Goal: Information Seeking & Learning: Learn about a topic

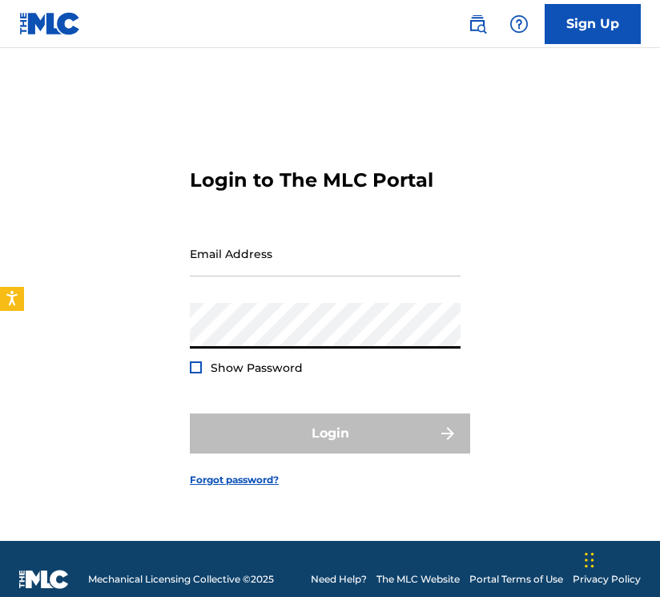
type input "[EMAIL_ADDRESS][DOMAIN_NAME]"
click at [330, 433] on button "Login" at bounding box center [330, 433] width 280 height 40
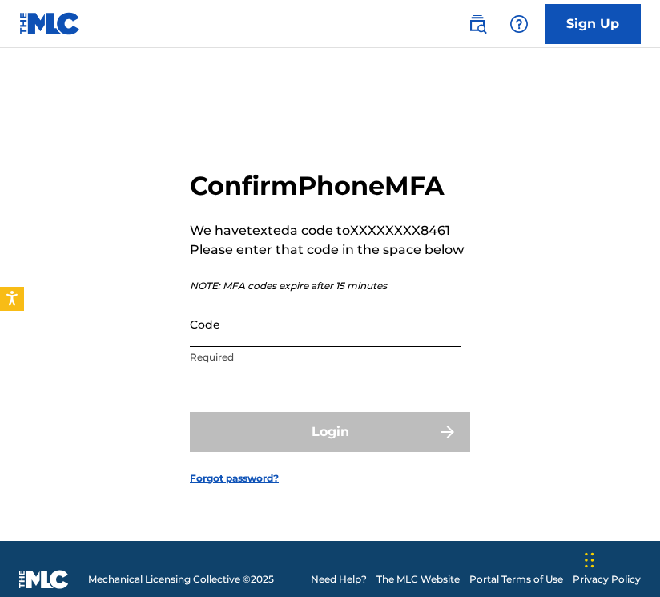
click at [316, 328] on input "Code" at bounding box center [325, 324] width 271 height 46
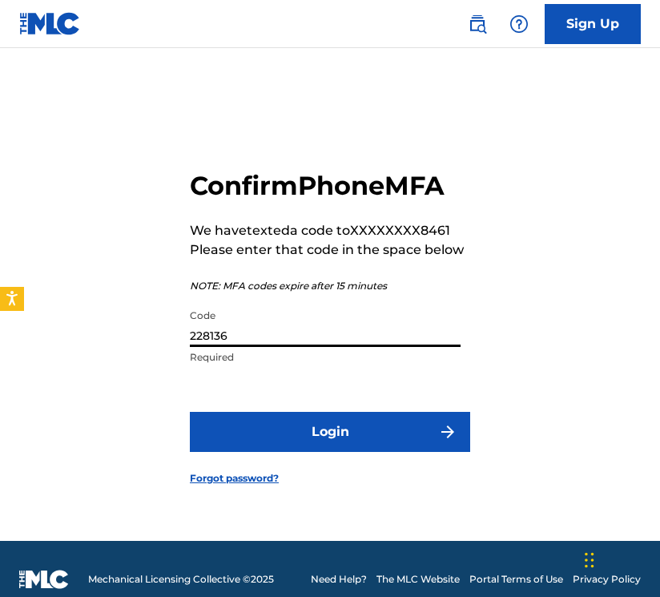
type input "228136"
click at [330, 431] on button "Login" at bounding box center [330, 432] width 280 height 40
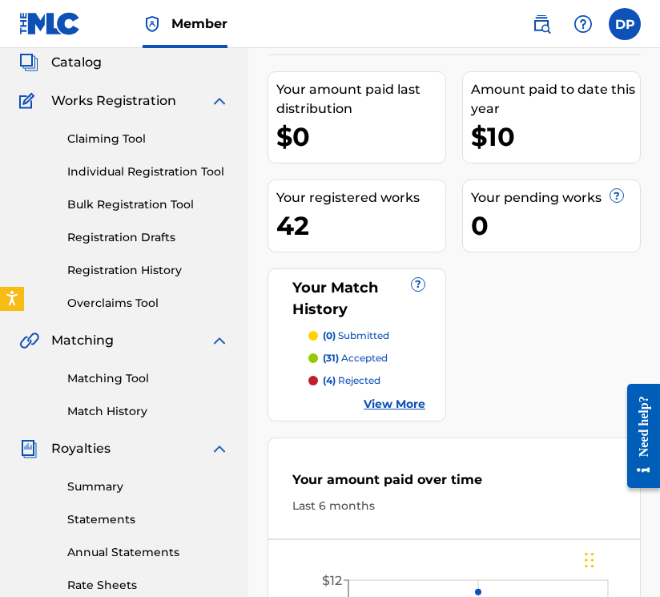
scroll to position [142, 0]
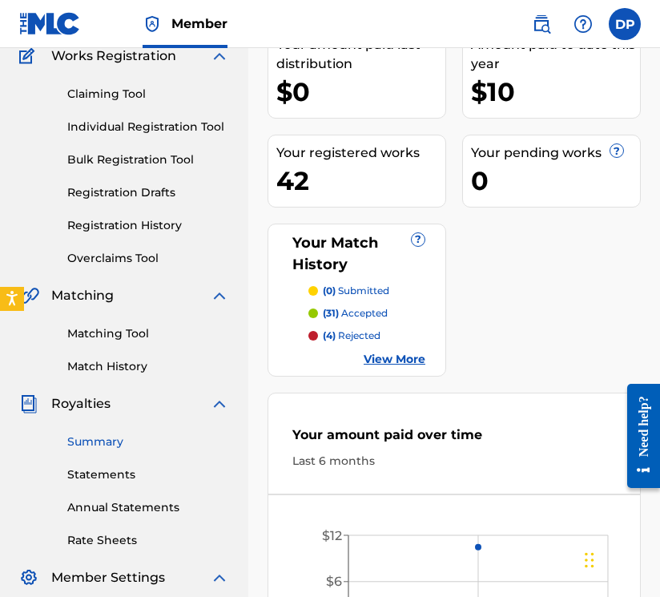
click at [84, 441] on link "Summary" at bounding box center [148, 442] width 162 height 17
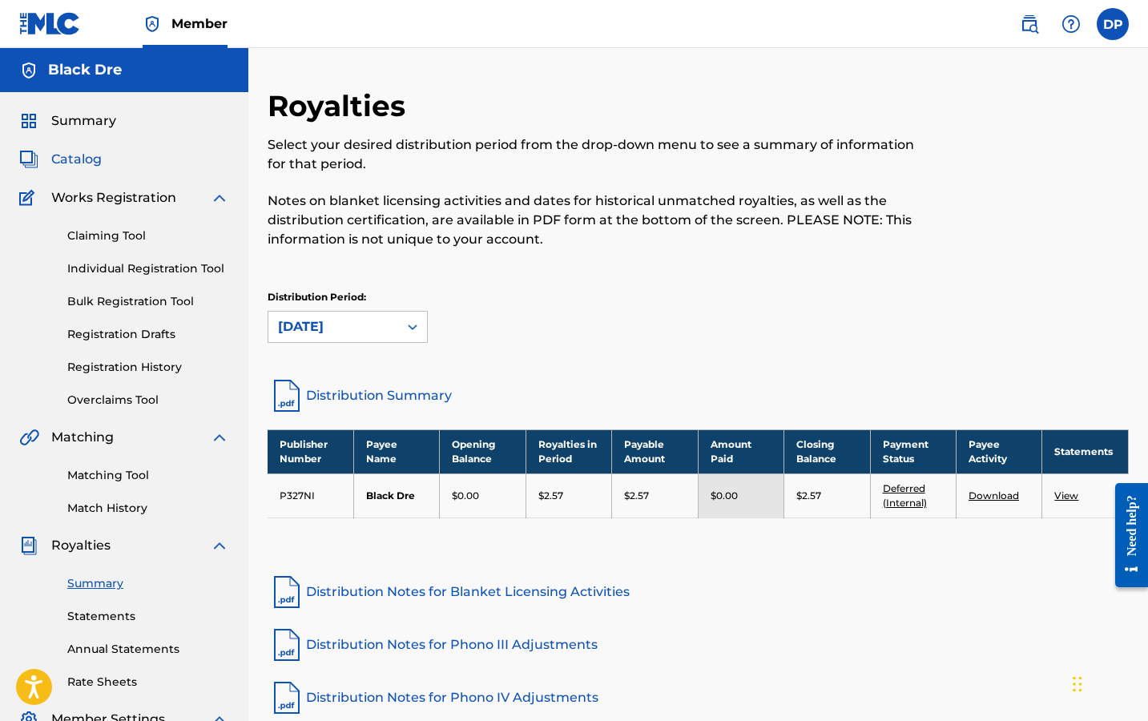
click at [95, 163] on span "Catalog" at bounding box center [76, 159] width 50 height 19
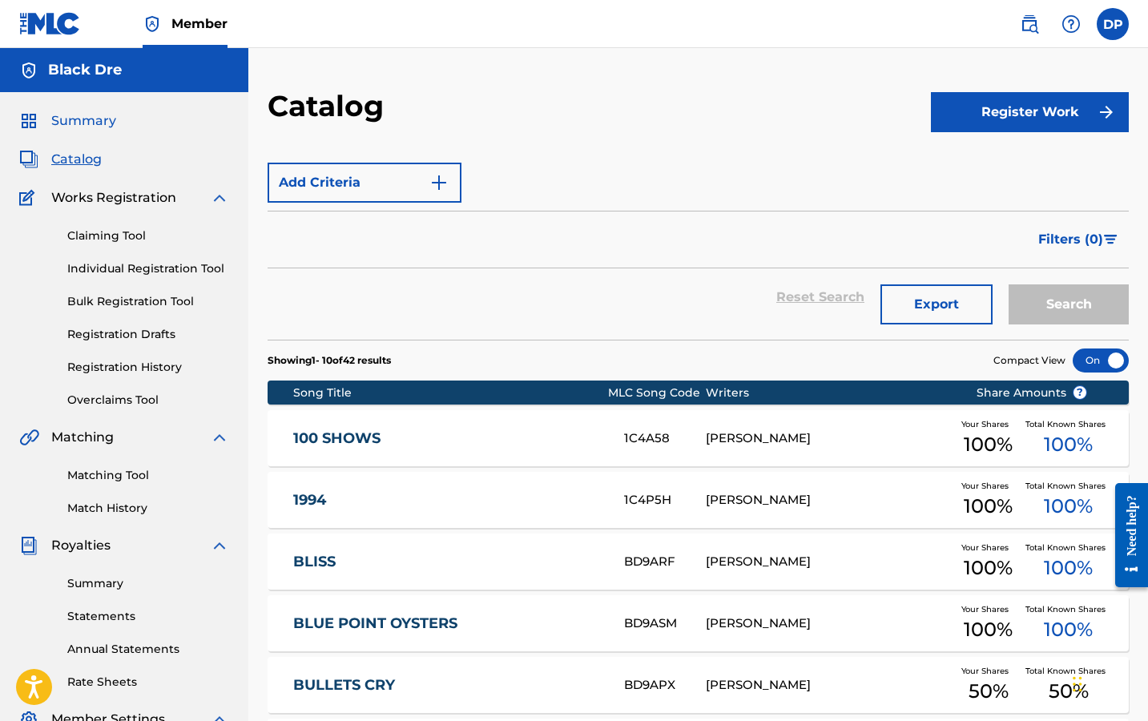
click at [99, 122] on span "Summary" at bounding box center [83, 120] width 65 height 19
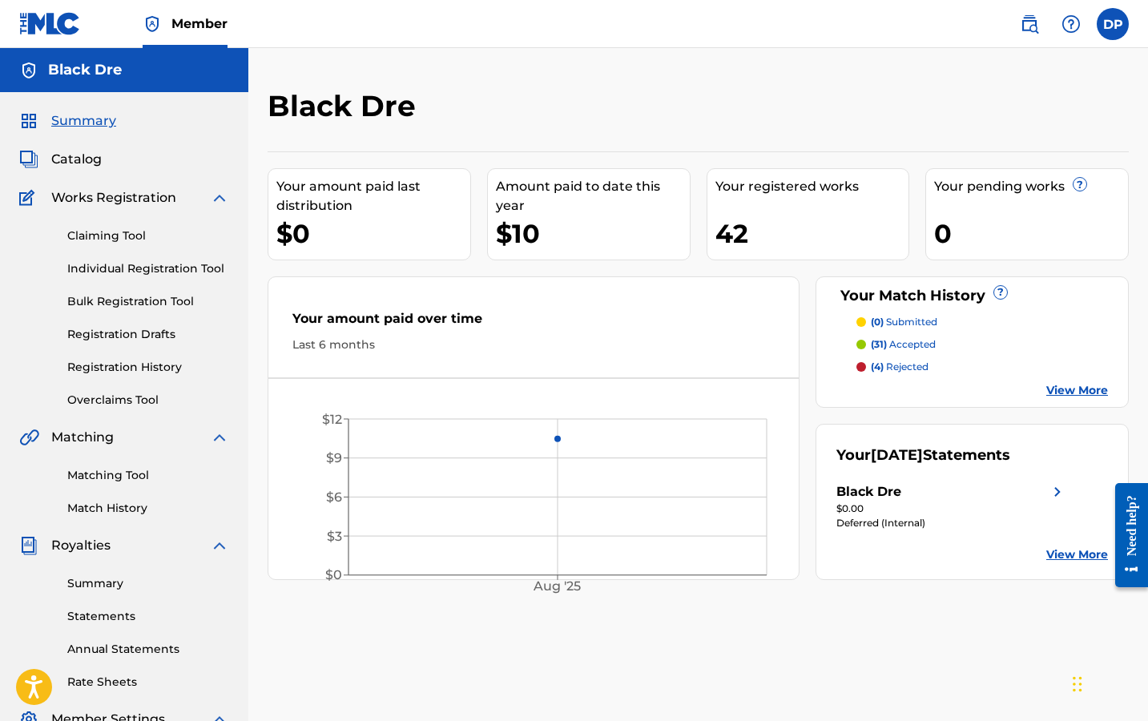
click at [659, 240] on div "Your amount paid last distribution $0 Amount paid to date this year $10 Your re…" at bounding box center [698, 365] width 861 height 429
click at [659, 362] on p "(4) rejected" at bounding box center [900, 367] width 58 height 14
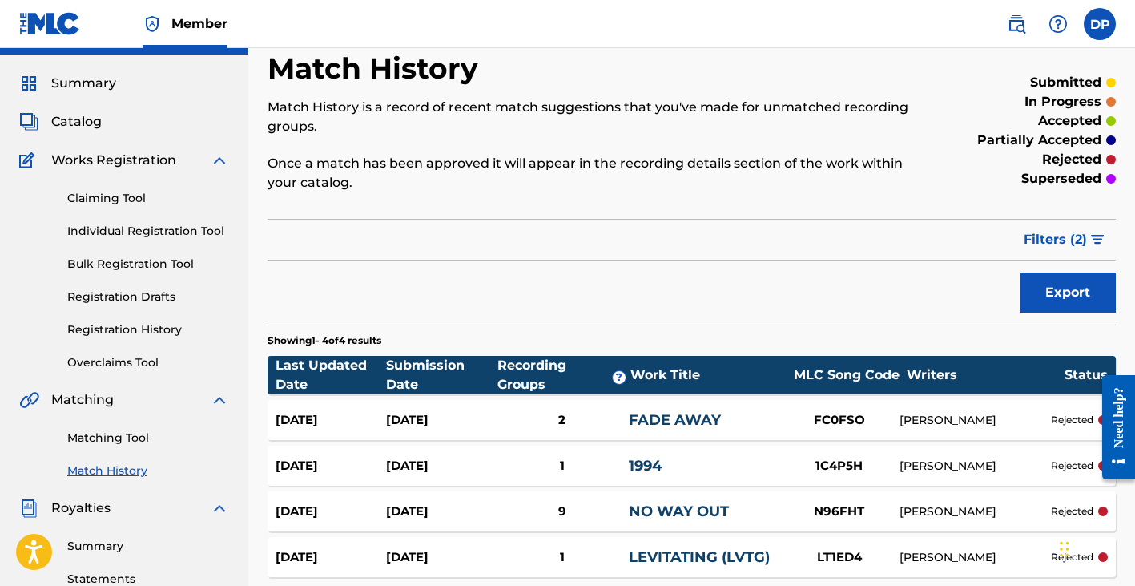
scroll to position [35, 0]
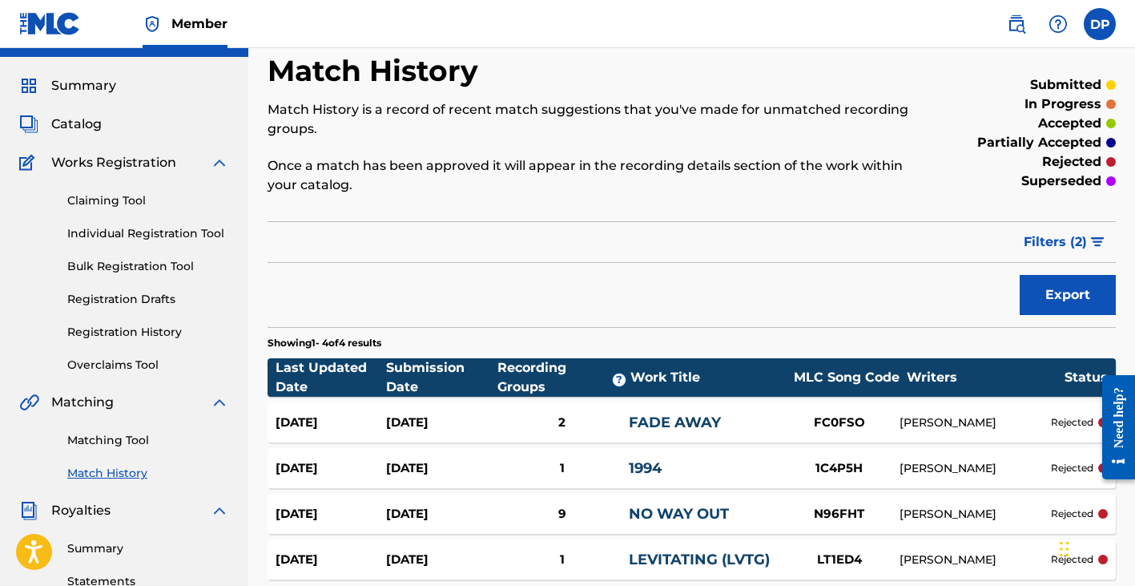
click at [503, 468] on div "1" at bounding box center [562, 468] width 132 height 18
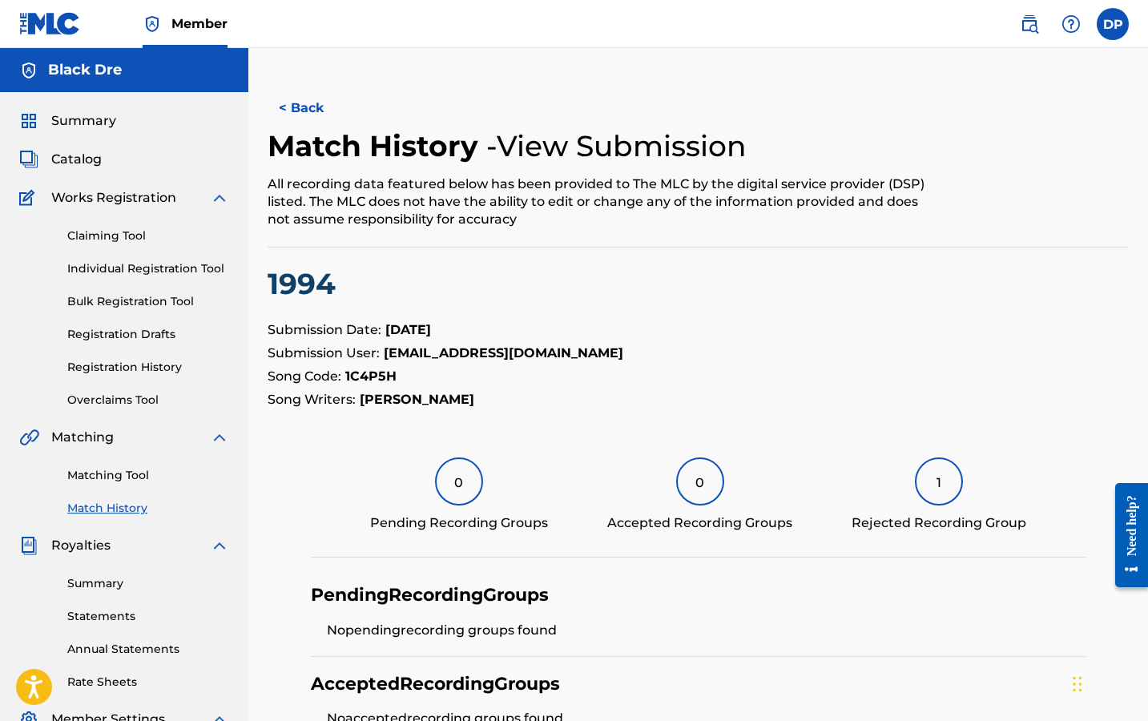
click at [79, 149] on div "Summary Catalog Works Registration Claiming Tool Individual Registration Tool B…" at bounding box center [124, 504] width 248 height 825
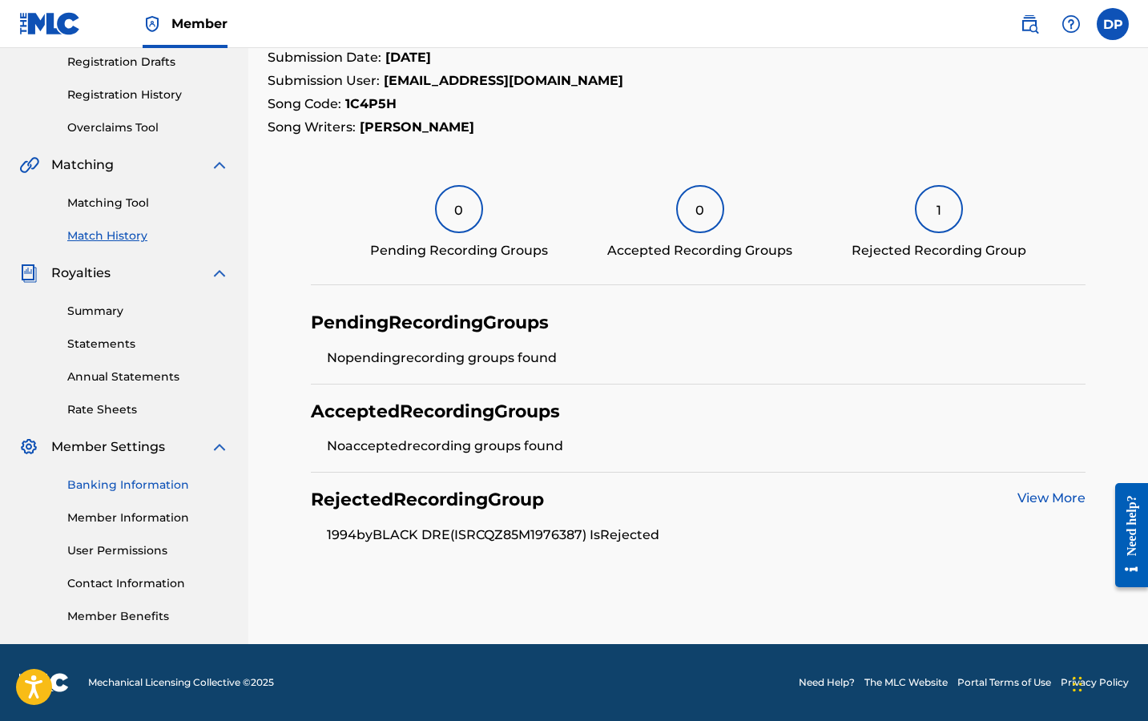
scroll to position [272, 0]
click at [110, 486] on link "Banking Information" at bounding box center [148, 485] width 162 height 17
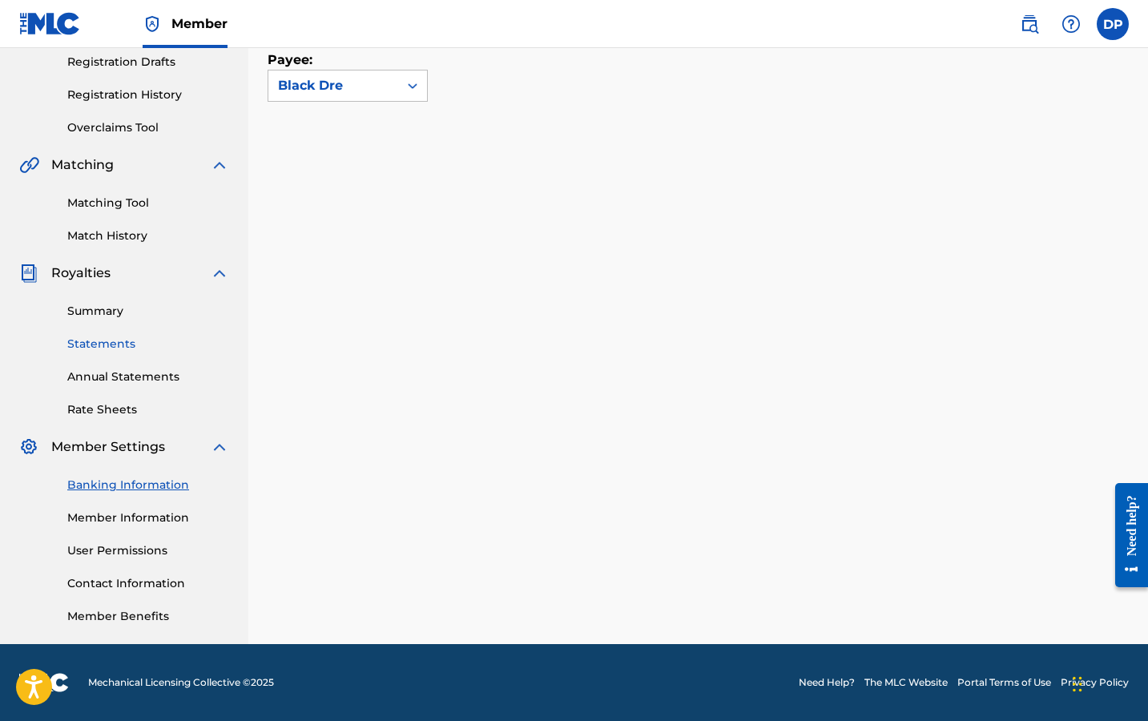
scroll to position [227, 0]
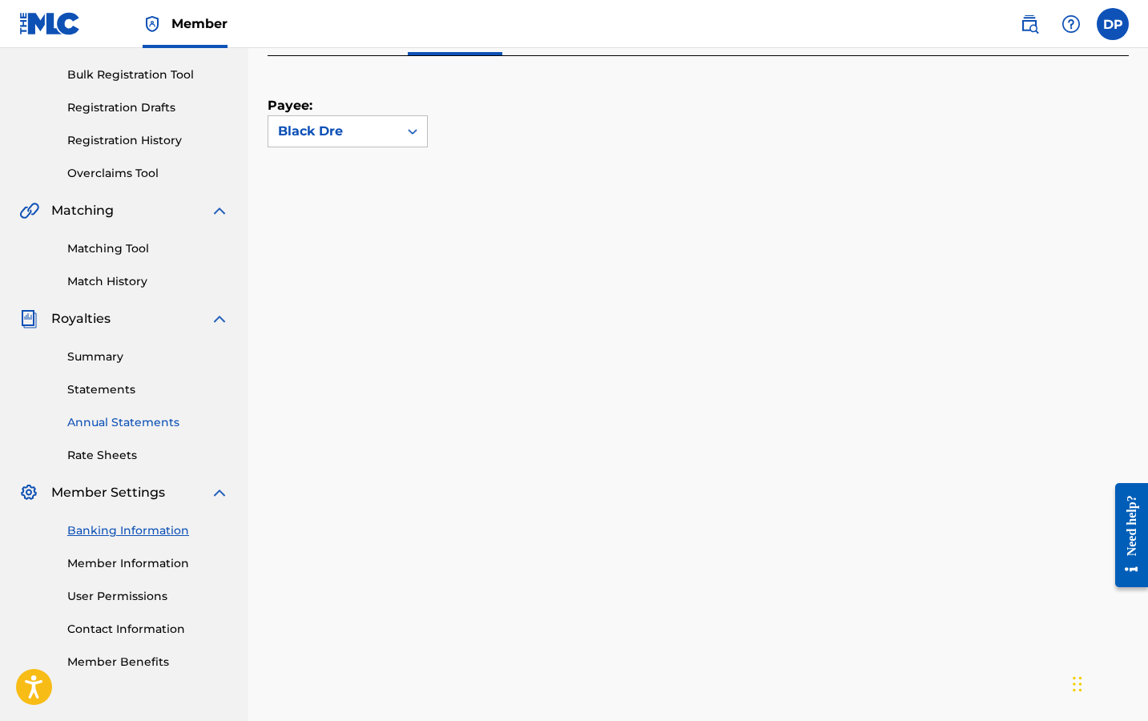
click at [101, 421] on link "Annual Statements" at bounding box center [148, 422] width 162 height 17
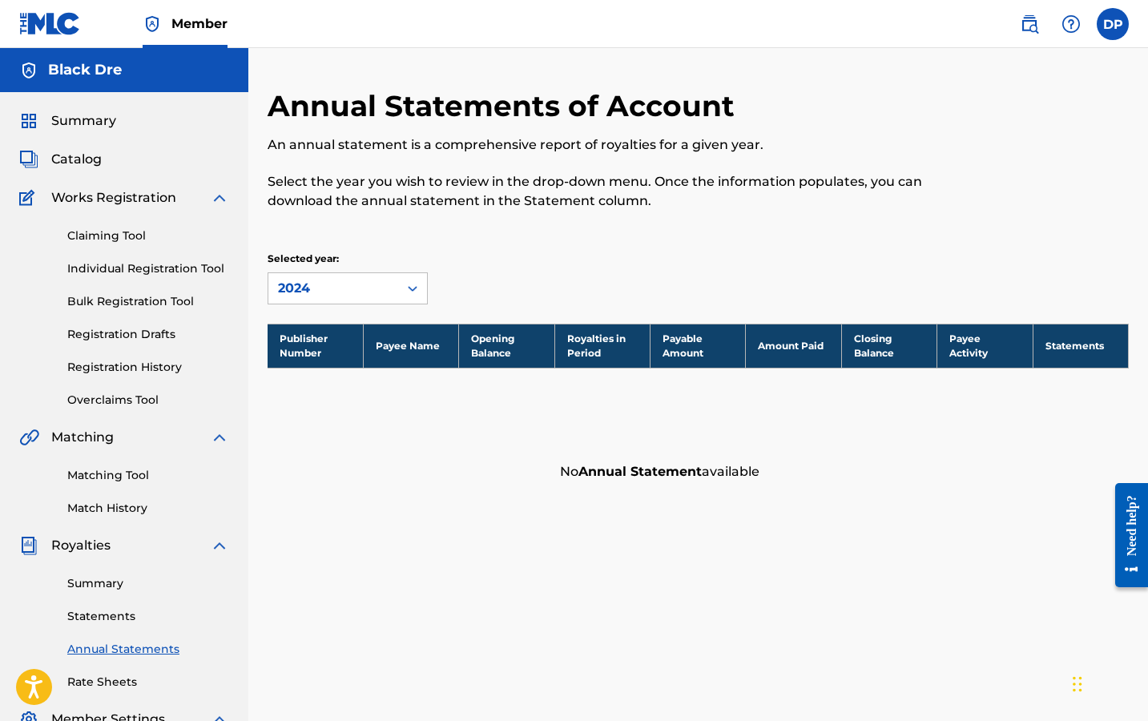
scroll to position [27, 0]
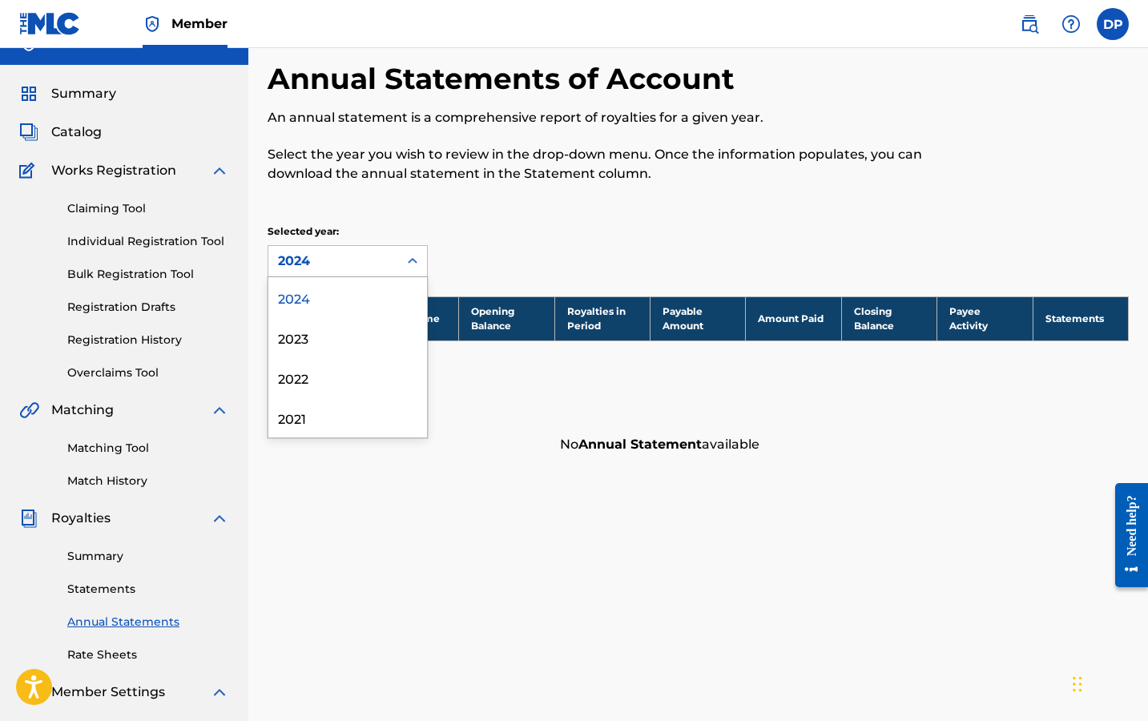
click at [399, 267] on div at bounding box center [412, 261] width 29 height 29
click at [78, 516] on span "Royalties" at bounding box center [80, 518] width 59 height 19
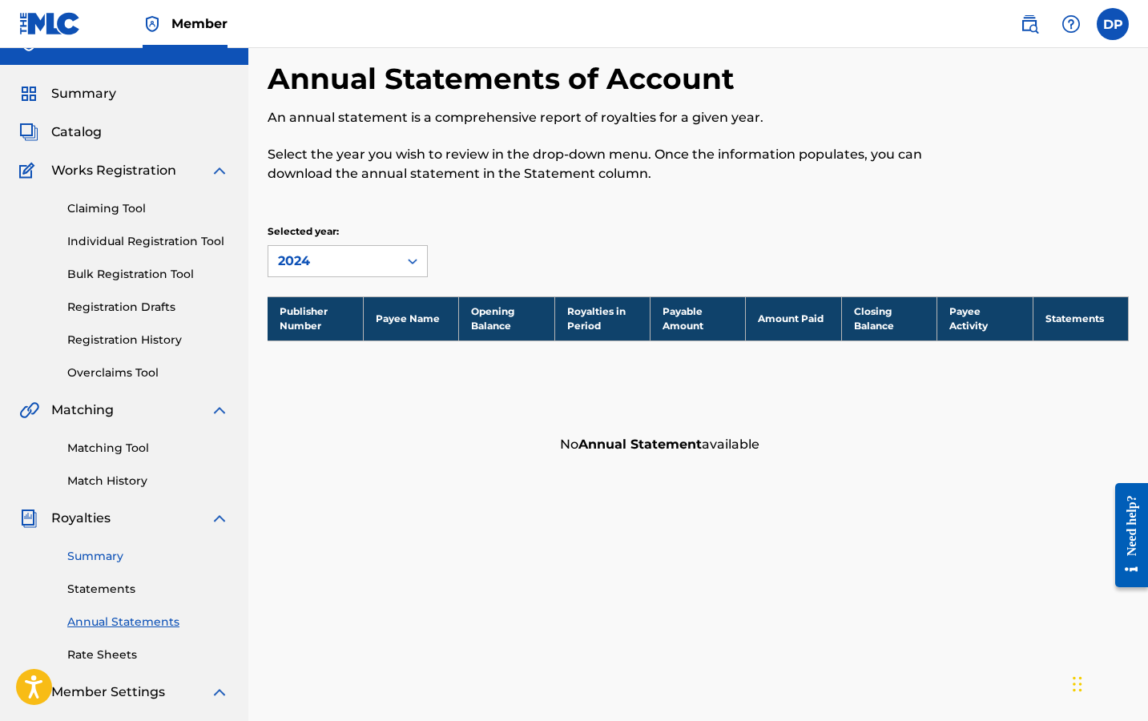
click at [81, 550] on link "Summary" at bounding box center [148, 556] width 162 height 17
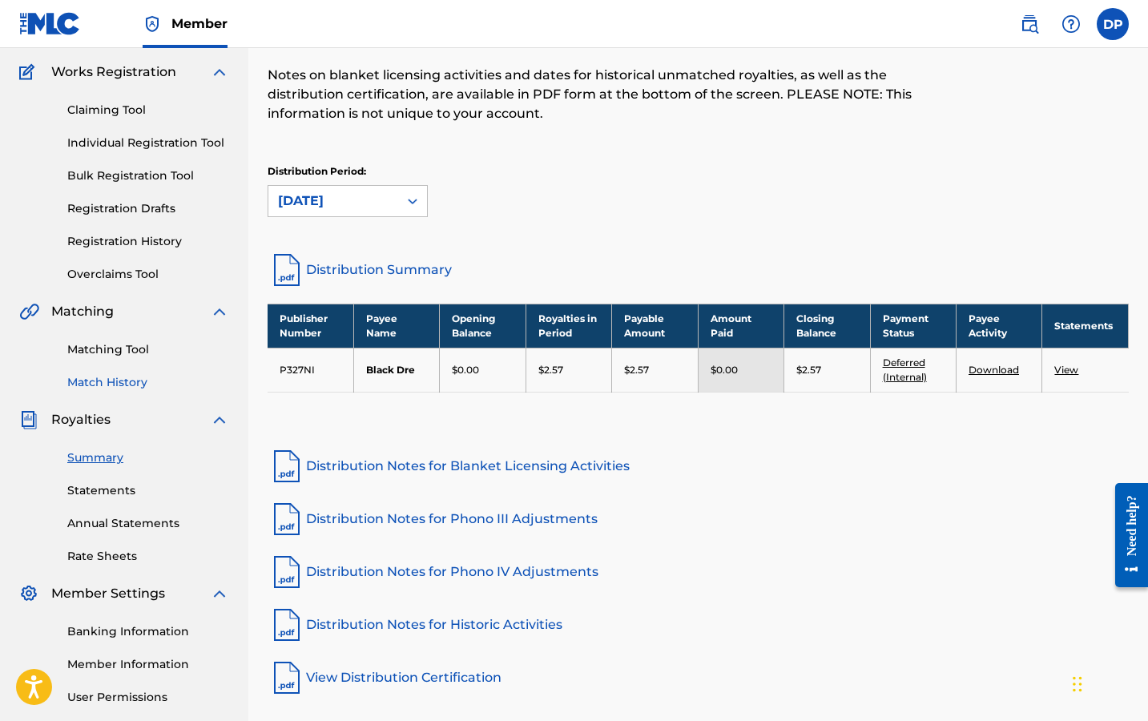
scroll to position [127, 0]
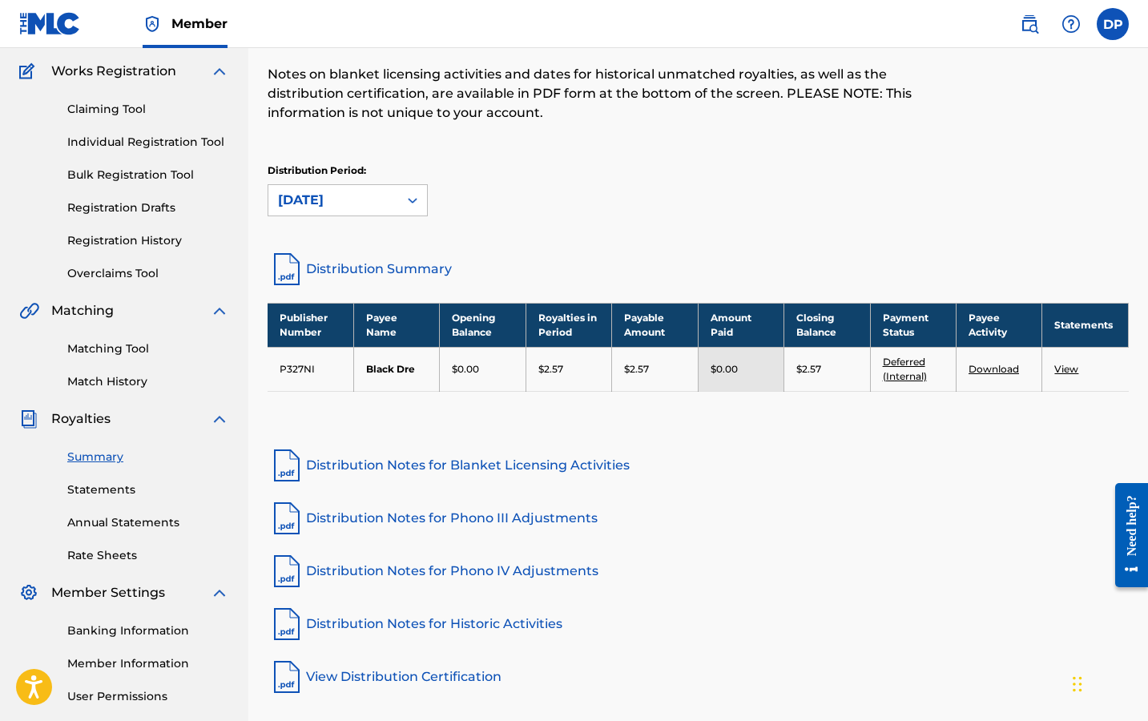
click at [101, 500] on div "Summary Statements Annual Statements Rate Sheets" at bounding box center [124, 496] width 210 height 135
click at [93, 486] on link "Statements" at bounding box center [148, 490] width 162 height 17
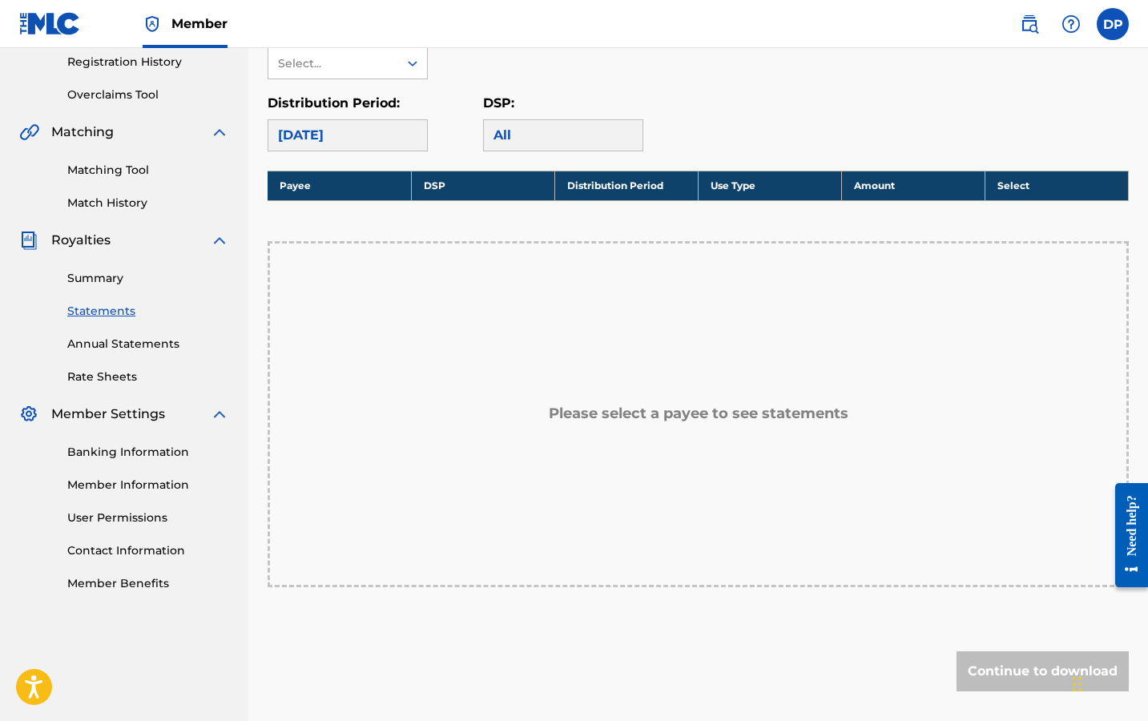
scroll to position [306, 0]
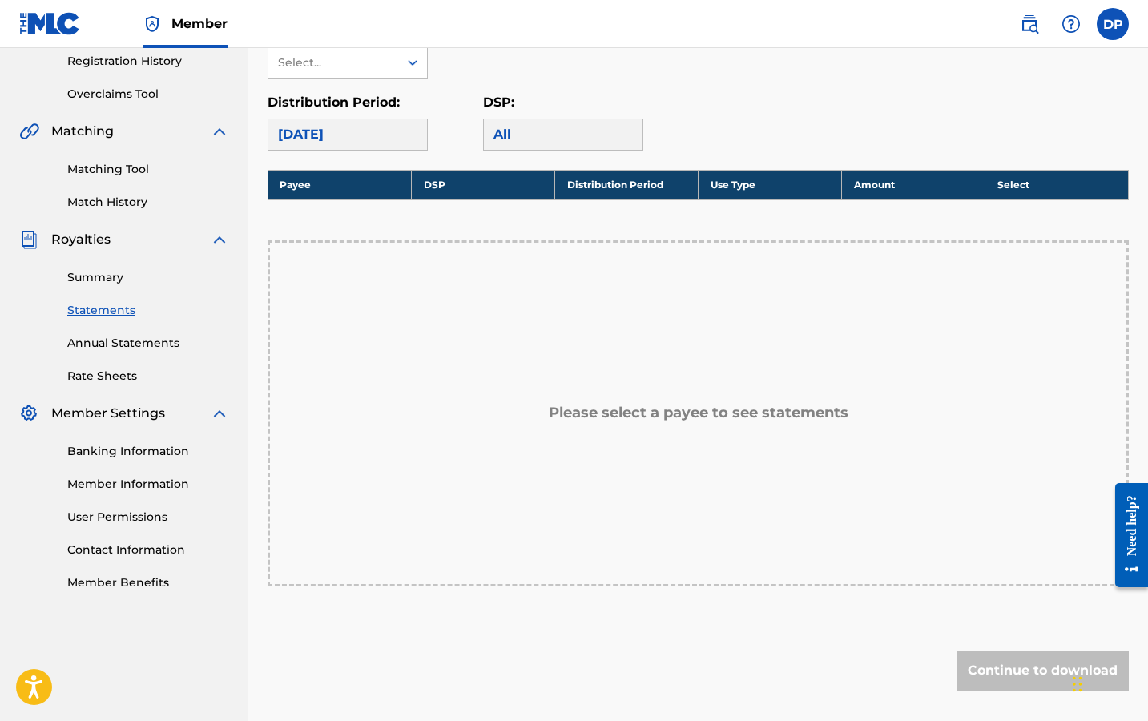
click at [99, 288] on div "Summary Statements Annual Statements Rate Sheets" at bounding box center [124, 316] width 210 height 135
click at [333, 145] on div "[DATE]" at bounding box center [348, 135] width 160 height 32
click at [338, 75] on div "Select..." at bounding box center [333, 62] width 130 height 30
click at [338, 89] on div "Black Dre" at bounding box center [347, 99] width 159 height 40
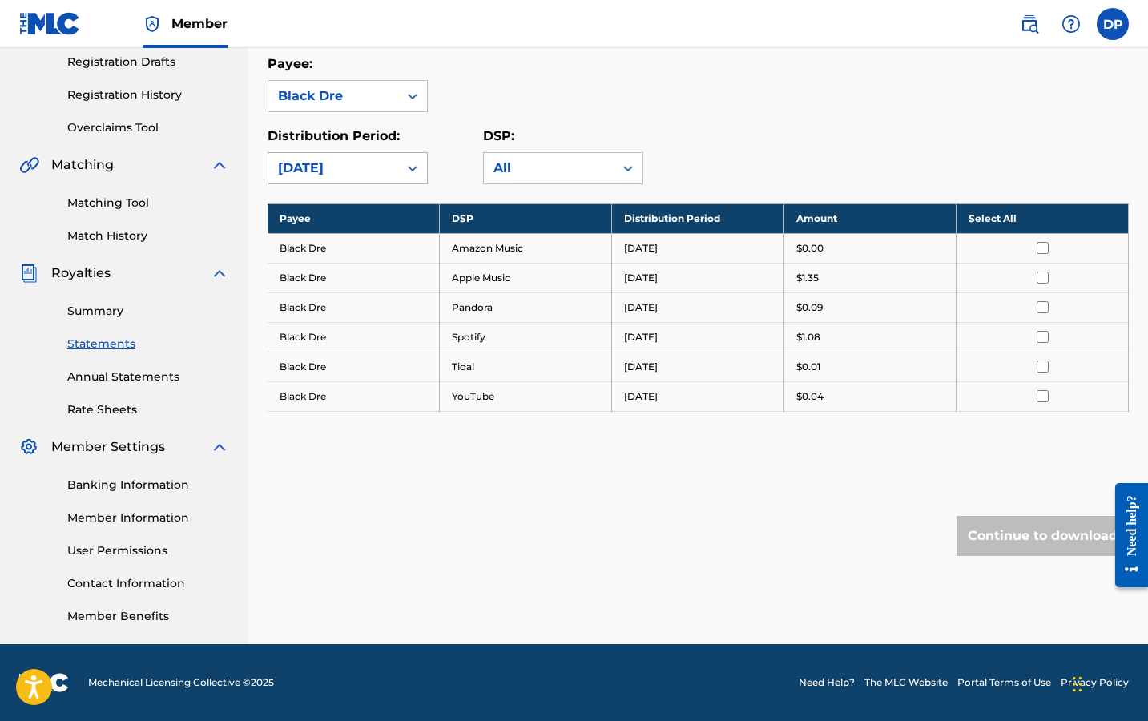
click at [356, 158] on div "[DATE]" at bounding box center [333, 168] width 130 height 30
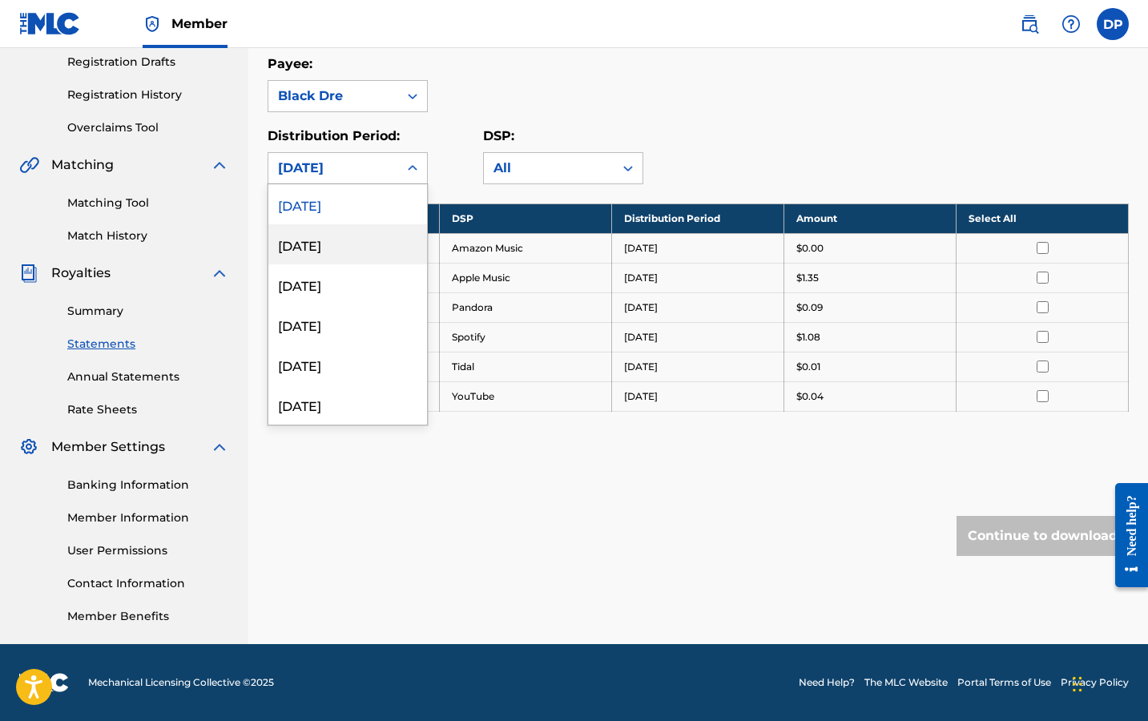
click at [338, 226] on div "[DATE]" at bounding box center [347, 244] width 159 height 40
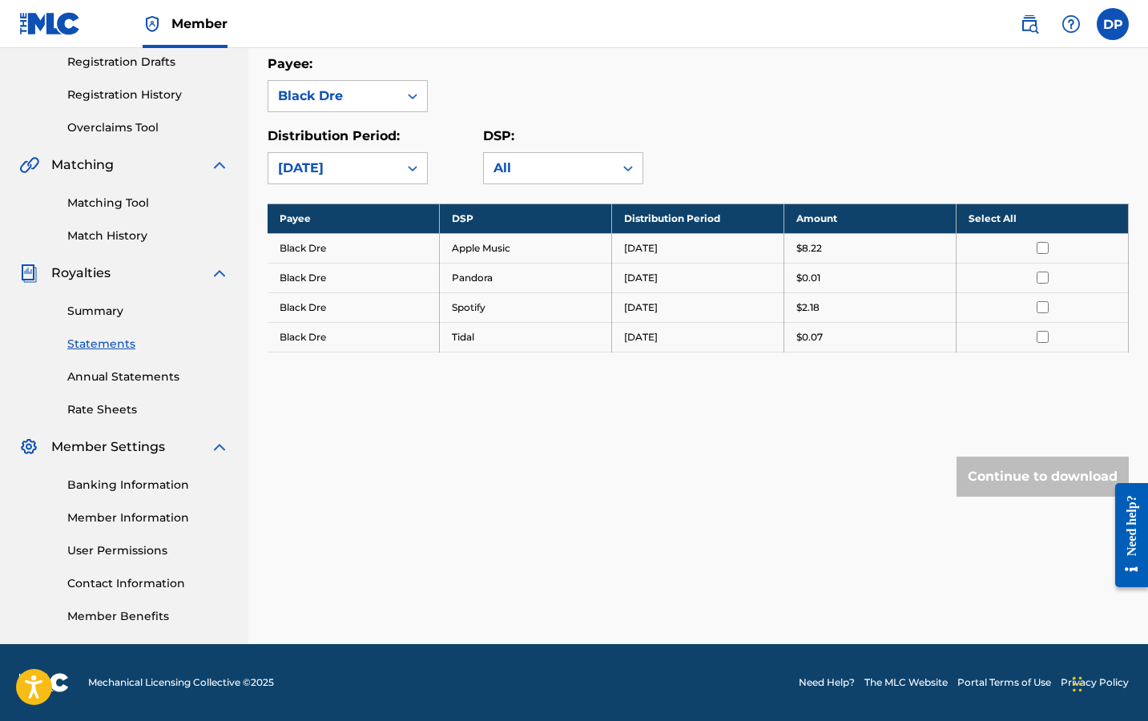
click at [343, 176] on div "[DATE]" at bounding box center [333, 168] width 111 height 19
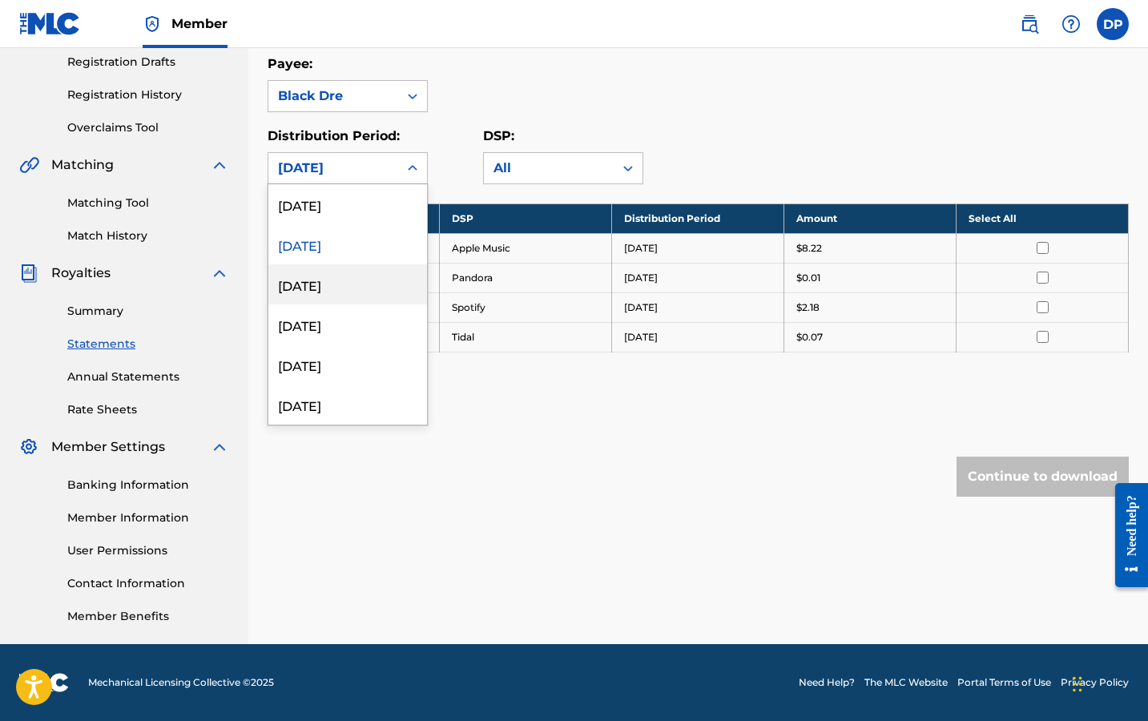
click at [332, 280] on div "[DATE]" at bounding box center [347, 284] width 159 height 40
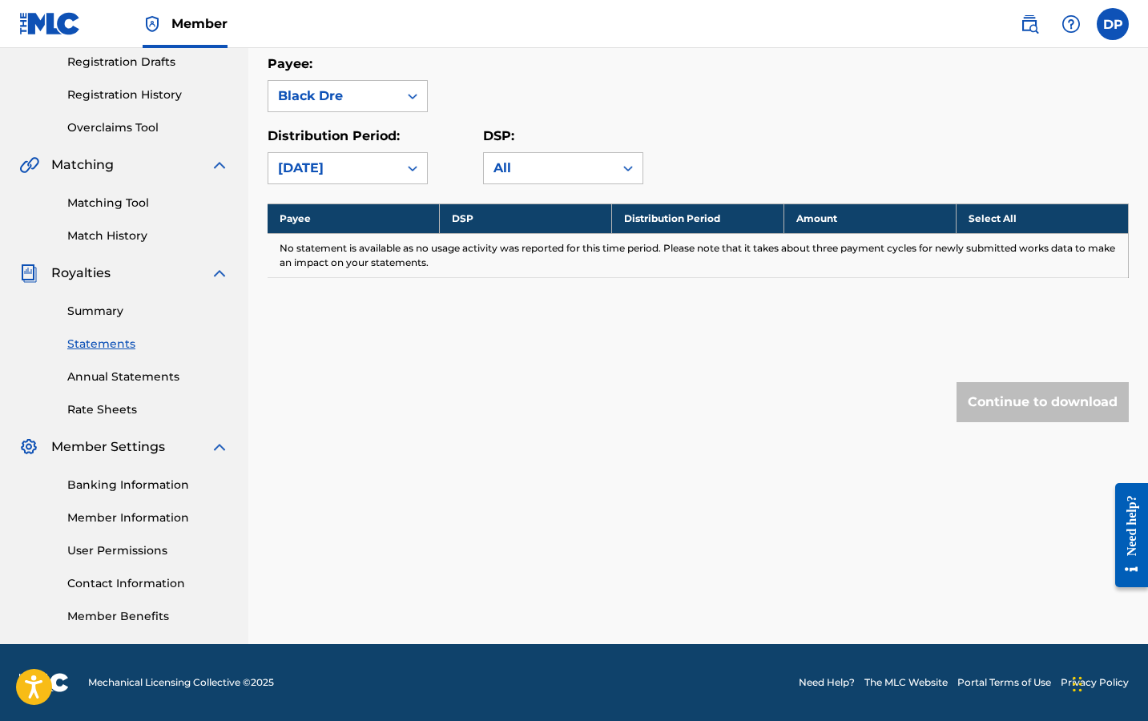
click at [347, 179] on div "[DATE]" at bounding box center [333, 168] width 130 height 30
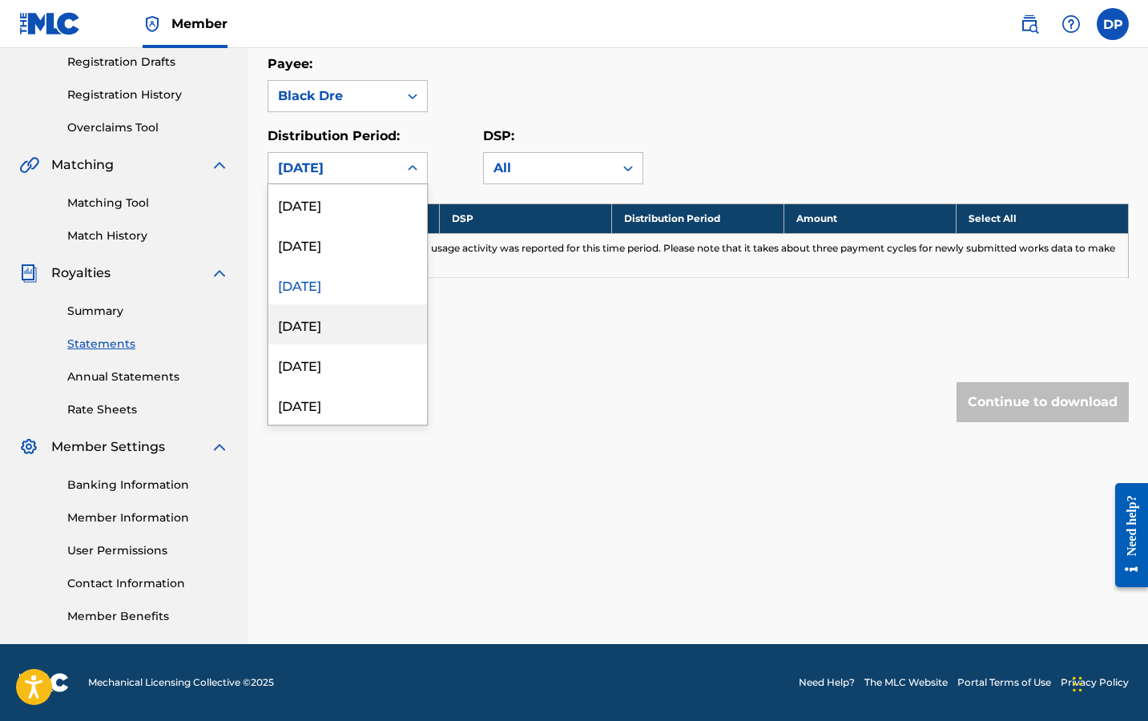
click at [338, 312] on div "[DATE]" at bounding box center [347, 325] width 159 height 40
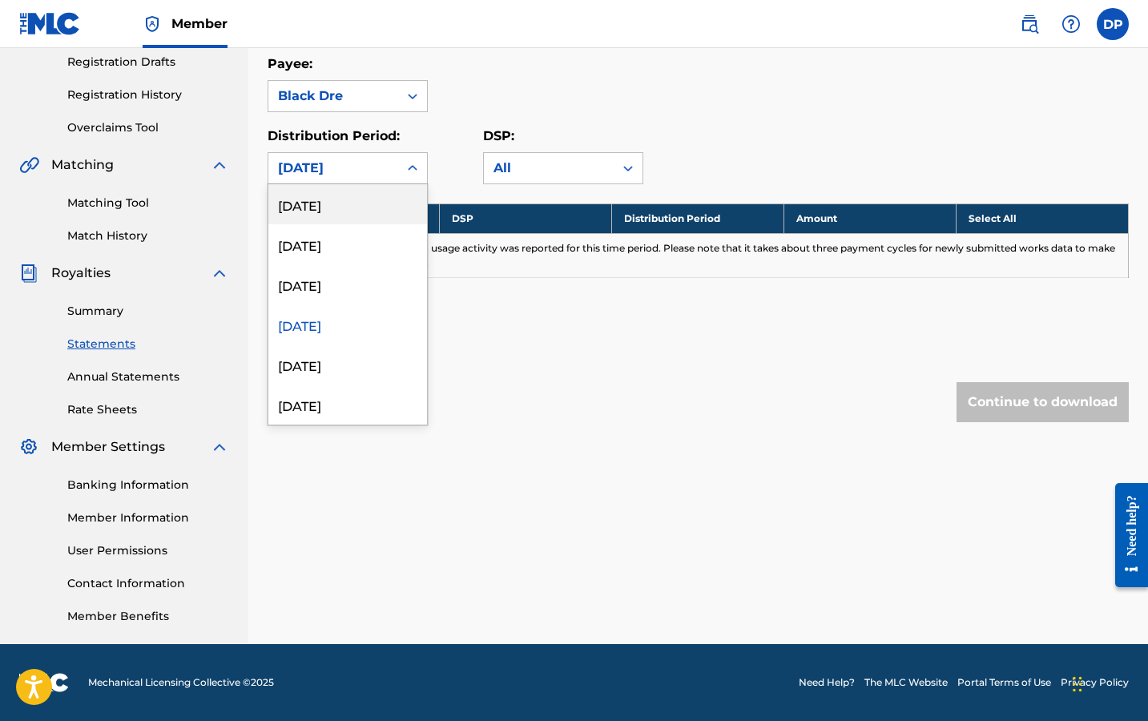
click at [336, 175] on div "[DATE]" at bounding box center [333, 168] width 111 height 19
click at [339, 196] on div "[DATE]" at bounding box center [347, 204] width 159 height 40
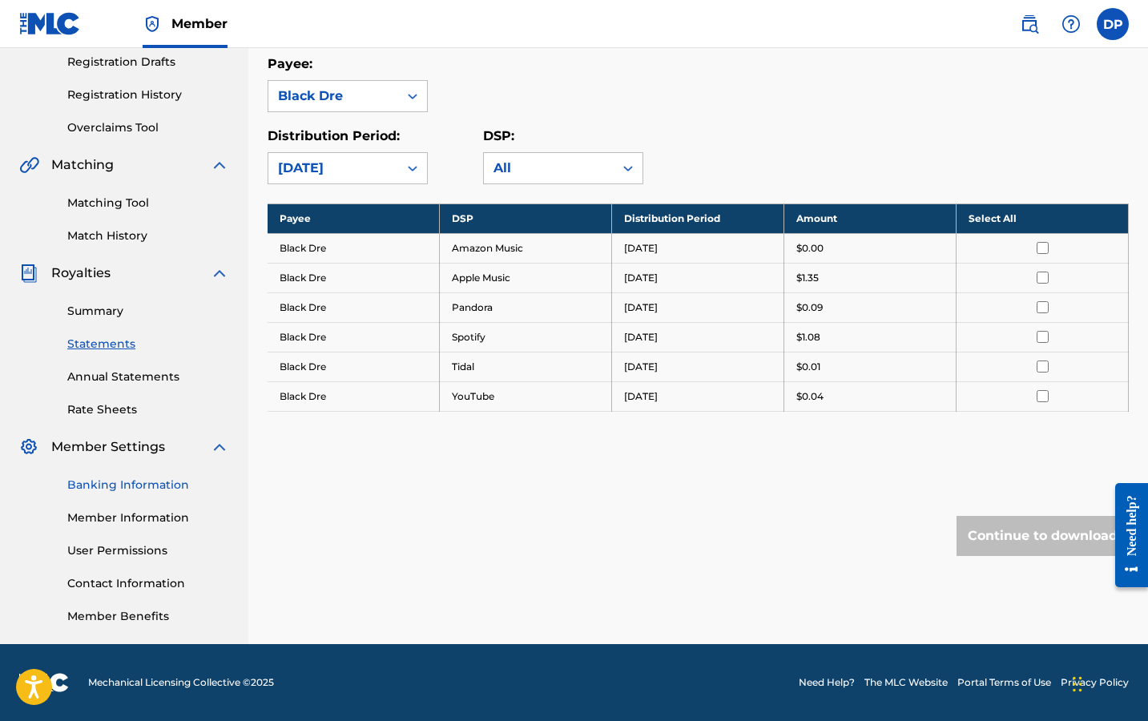
click at [106, 491] on link "Banking Information" at bounding box center [148, 485] width 162 height 17
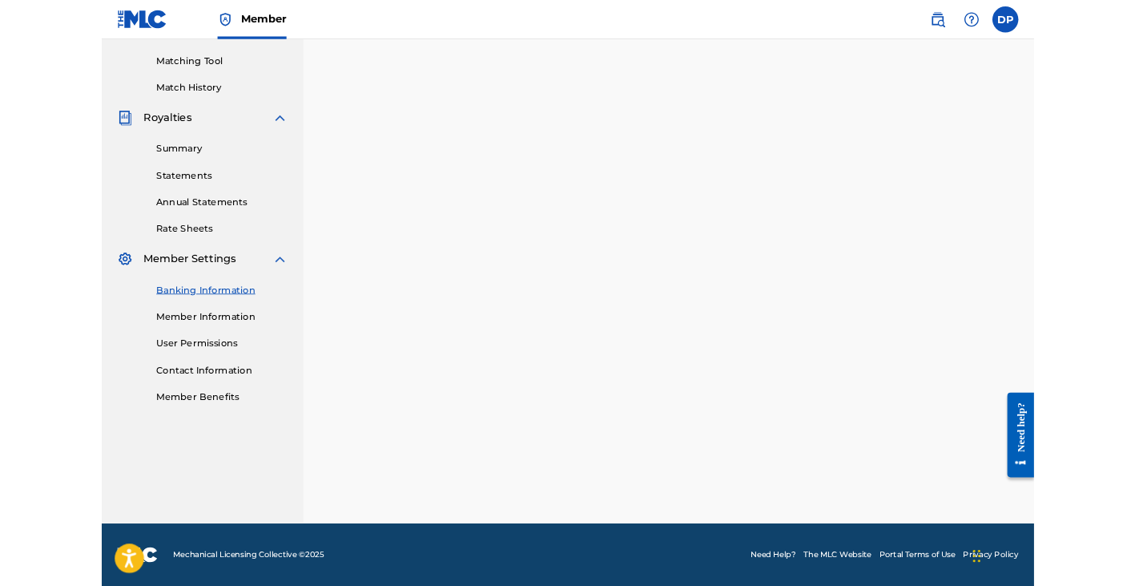
scroll to position [401, 0]
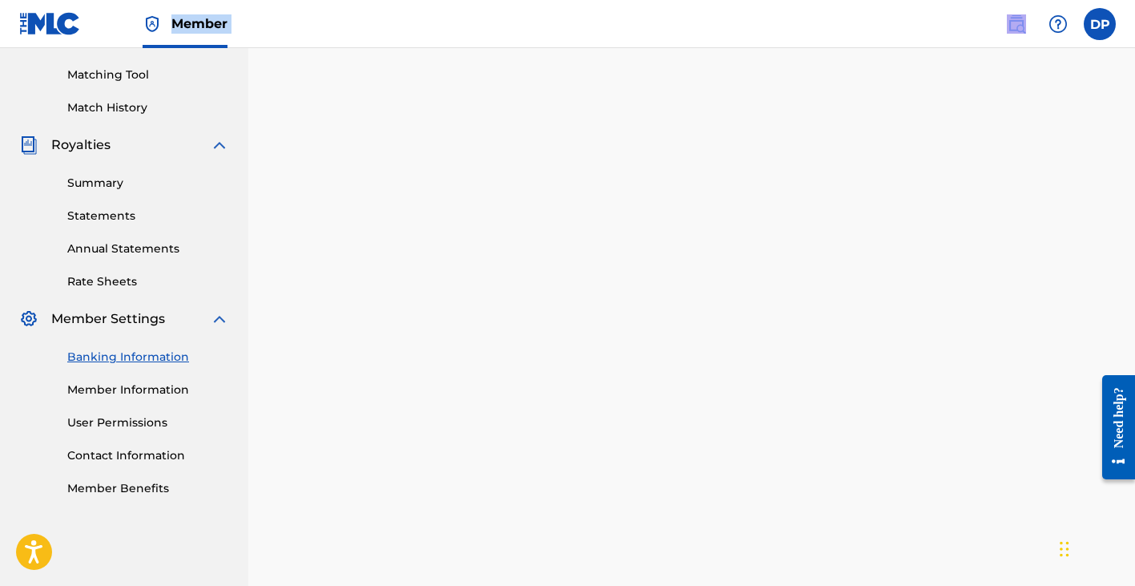
drag, startPoint x: 901, startPoint y: 0, endPoint x: 586, endPoint y: 0, distance: 315.7
click at [586, 0] on nav "Member DP DP [PERSON_NAME] [EMAIL_ADDRESS][DOMAIN_NAME] Profile Log out" at bounding box center [567, 24] width 1135 height 48
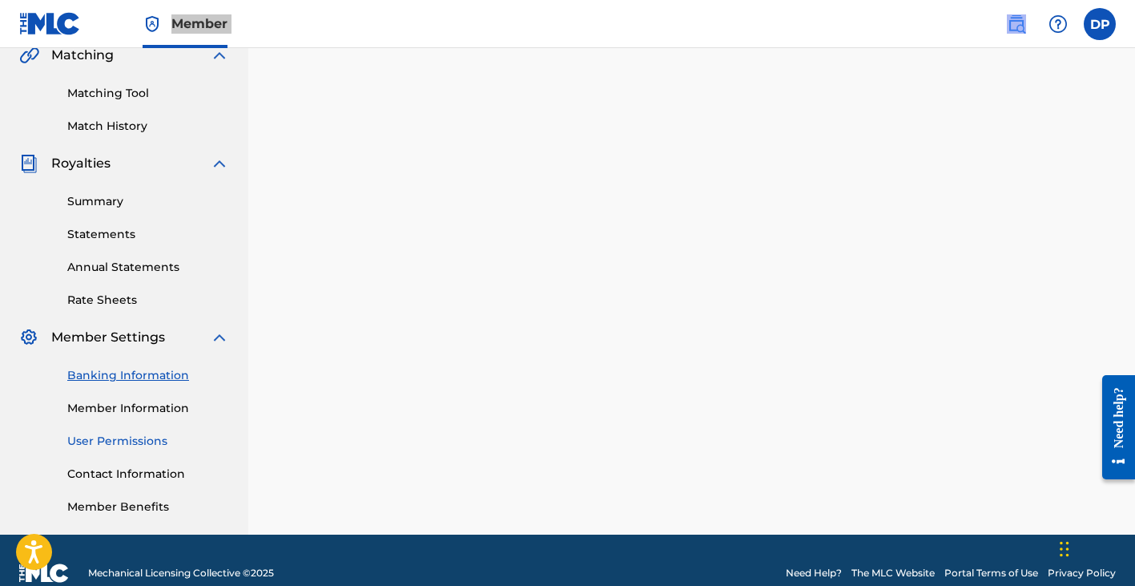
scroll to position [381, 0]
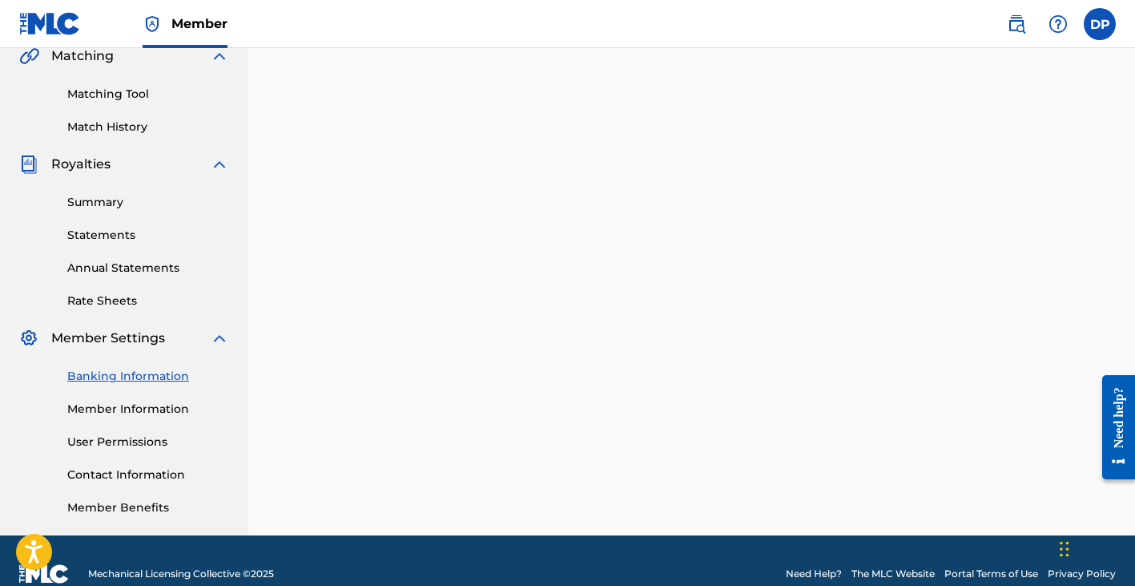
click at [103, 430] on div "Banking Information Member Information User Permissions Contact Information Mem…" at bounding box center [124, 432] width 210 height 168
click at [104, 439] on link "User Permissions" at bounding box center [148, 442] width 162 height 17
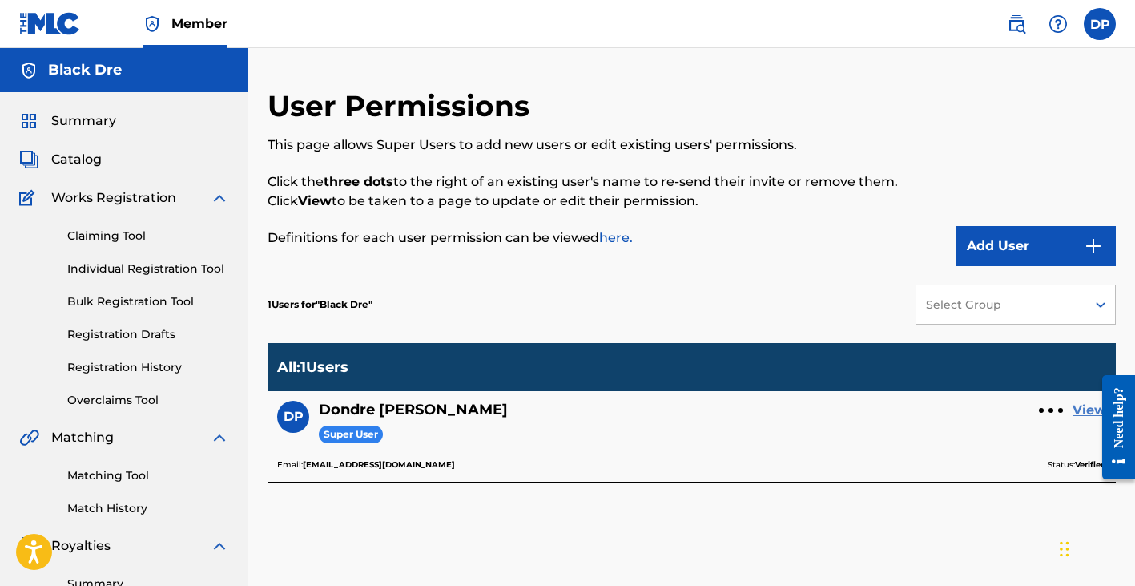
click at [659, 411] on link "View" at bounding box center [1090, 410] width 34 height 19
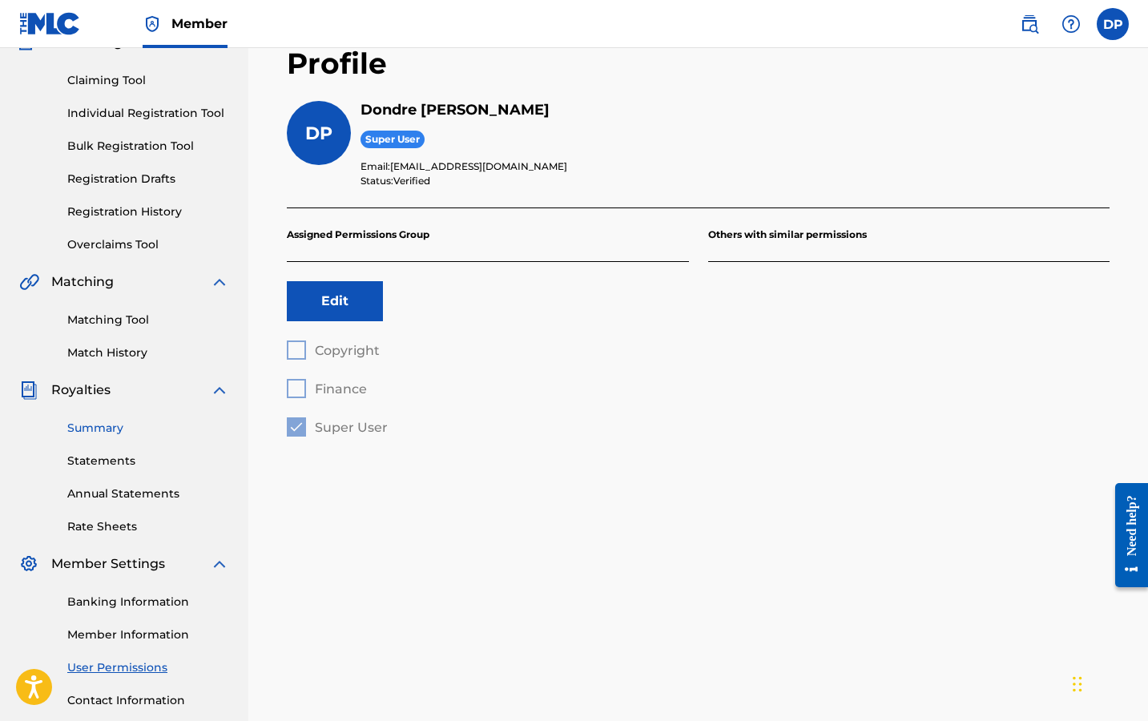
scroll to position [180, 0]
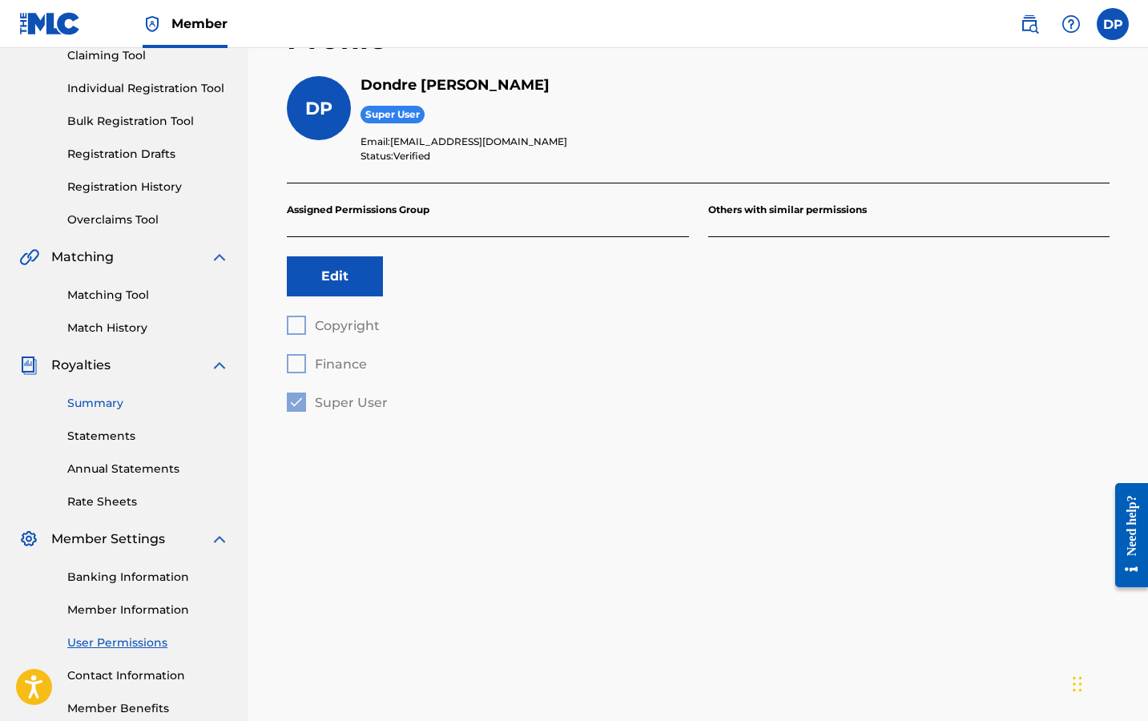
click at [97, 409] on link "Summary" at bounding box center [148, 403] width 162 height 17
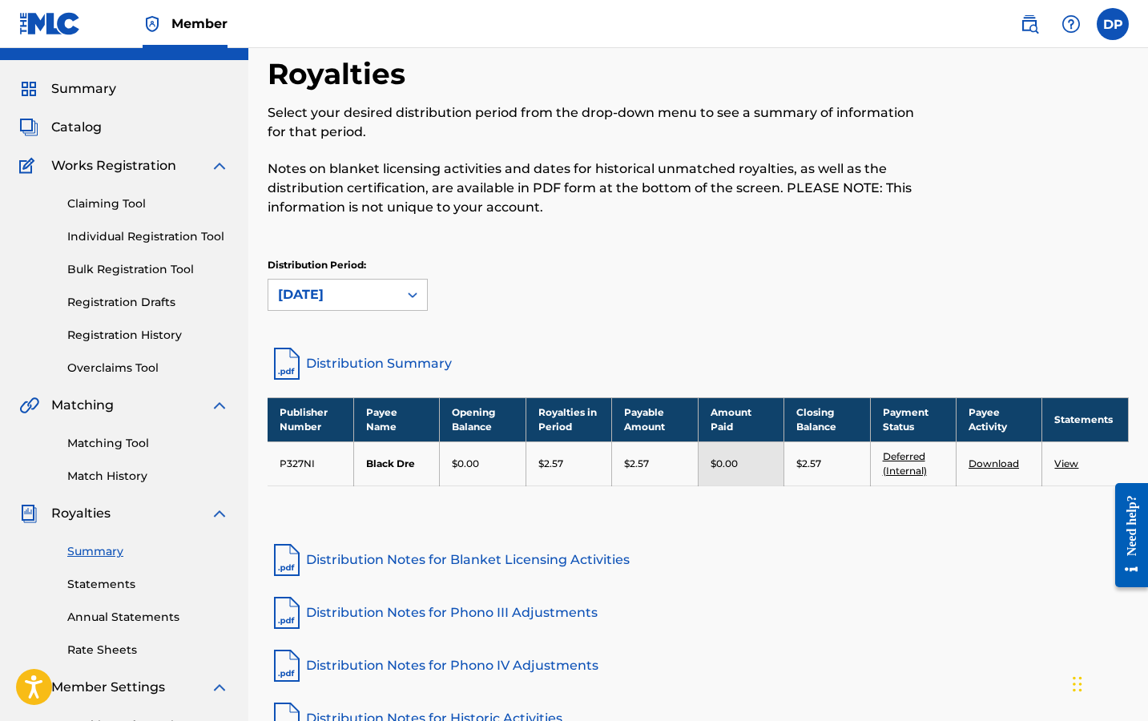
scroll to position [34, 0]
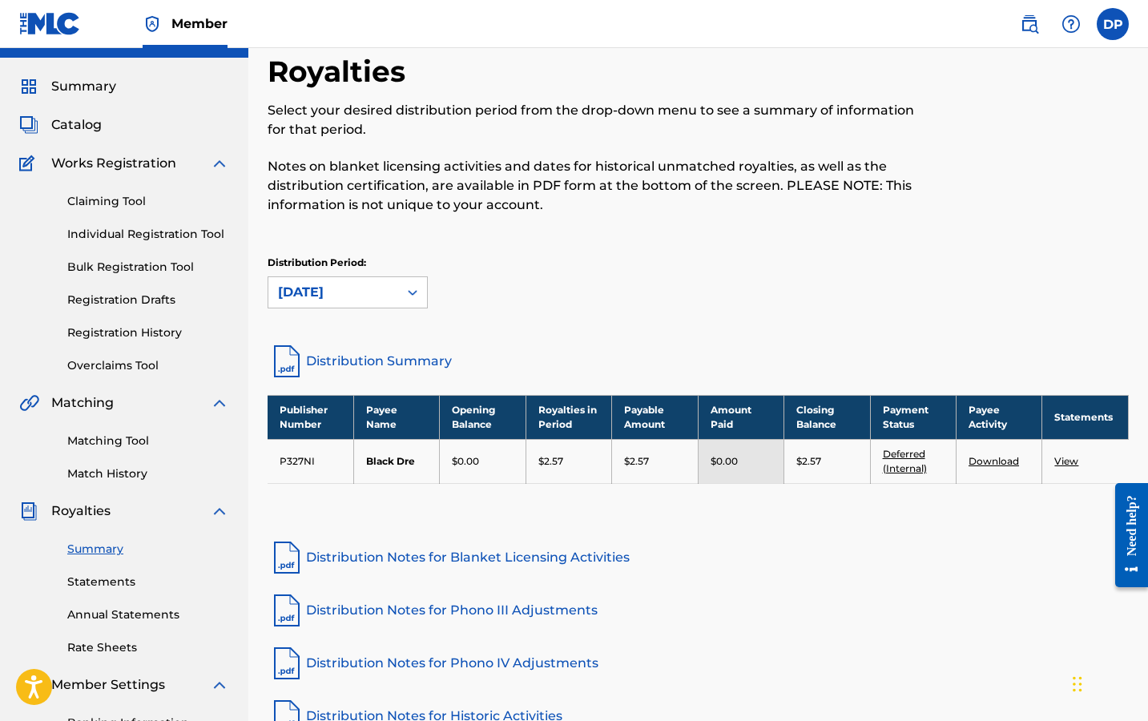
click at [659, 463] on link "View" at bounding box center [1067, 461] width 24 height 12
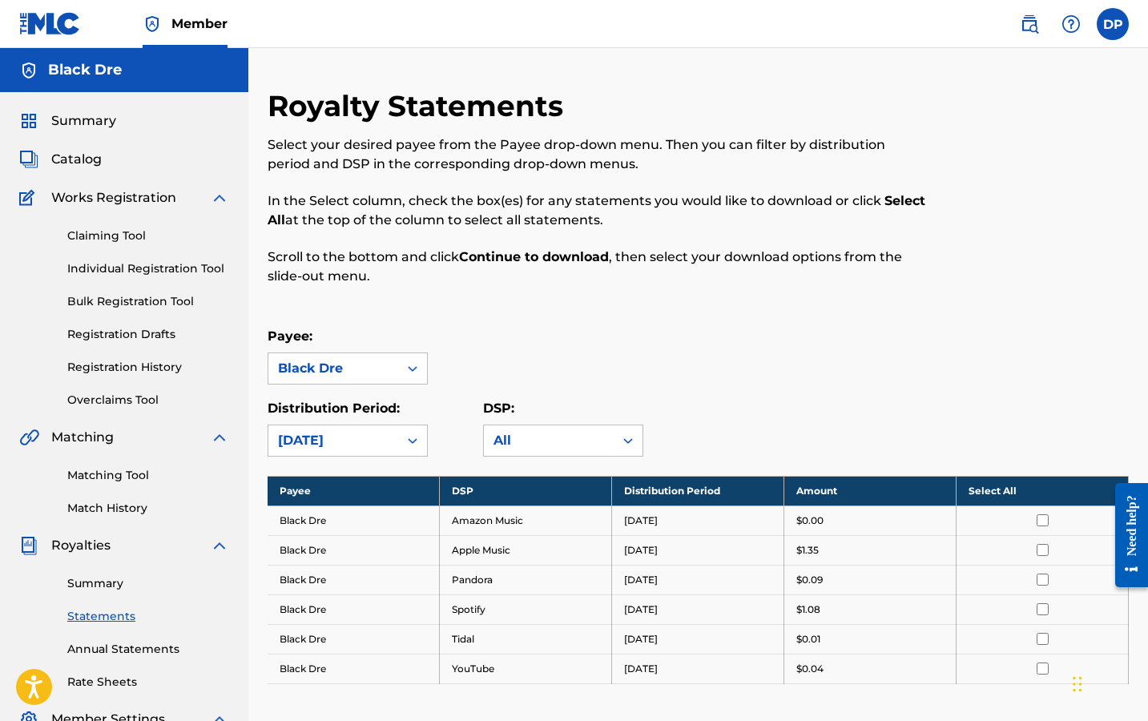
click at [659, 521] on input "checkbox" at bounding box center [1043, 520] width 12 height 12
click at [659, 543] on td at bounding box center [1043, 550] width 172 height 30
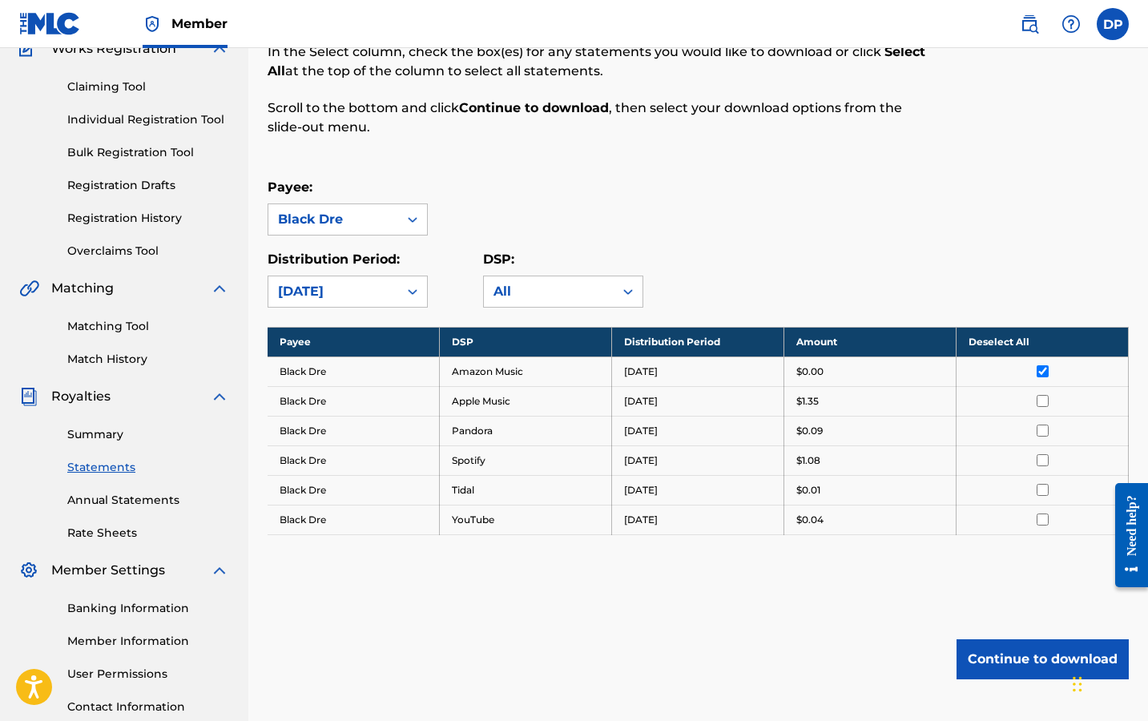
scroll to position [159, 0]
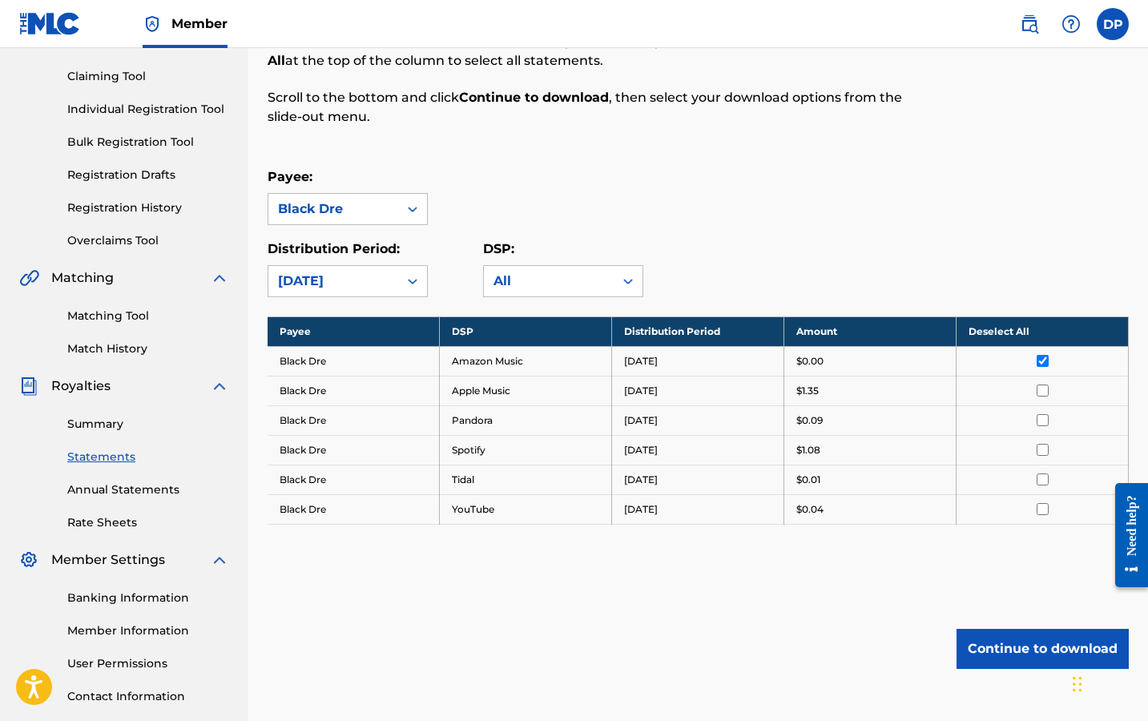
click at [659, 498] on div "Need help?" at bounding box center [1132, 524] width 22 height 61
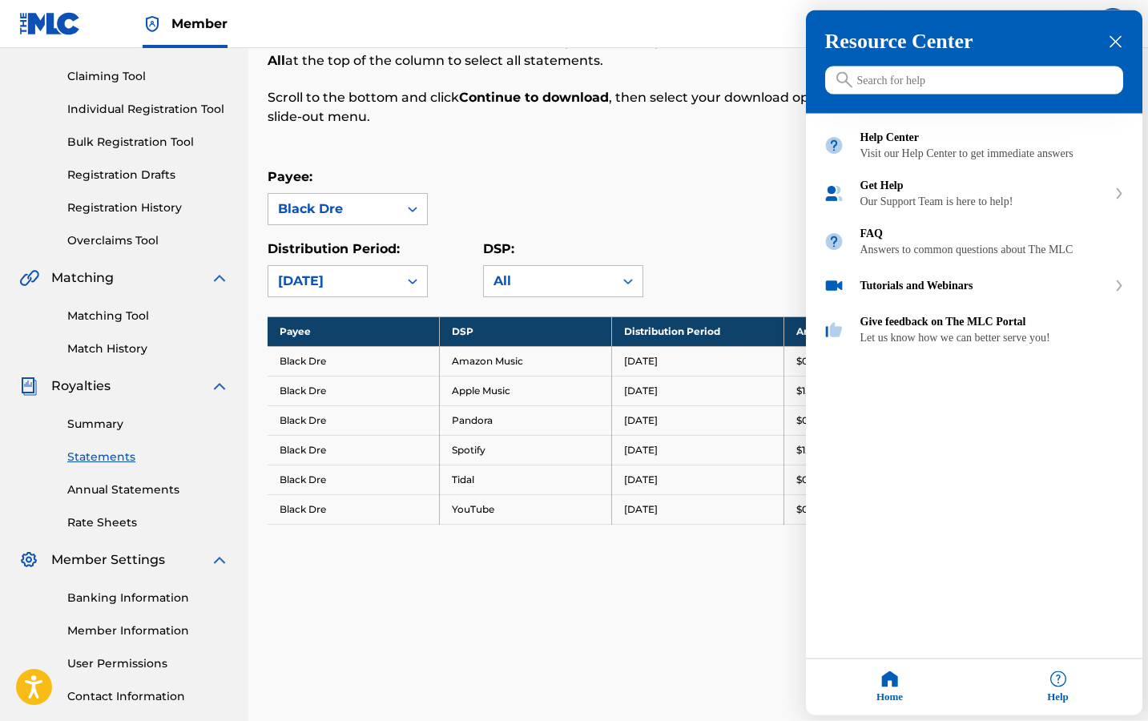
click at [659, 95] on input "Search for help" at bounding box center [974, 81] width 298 height 28
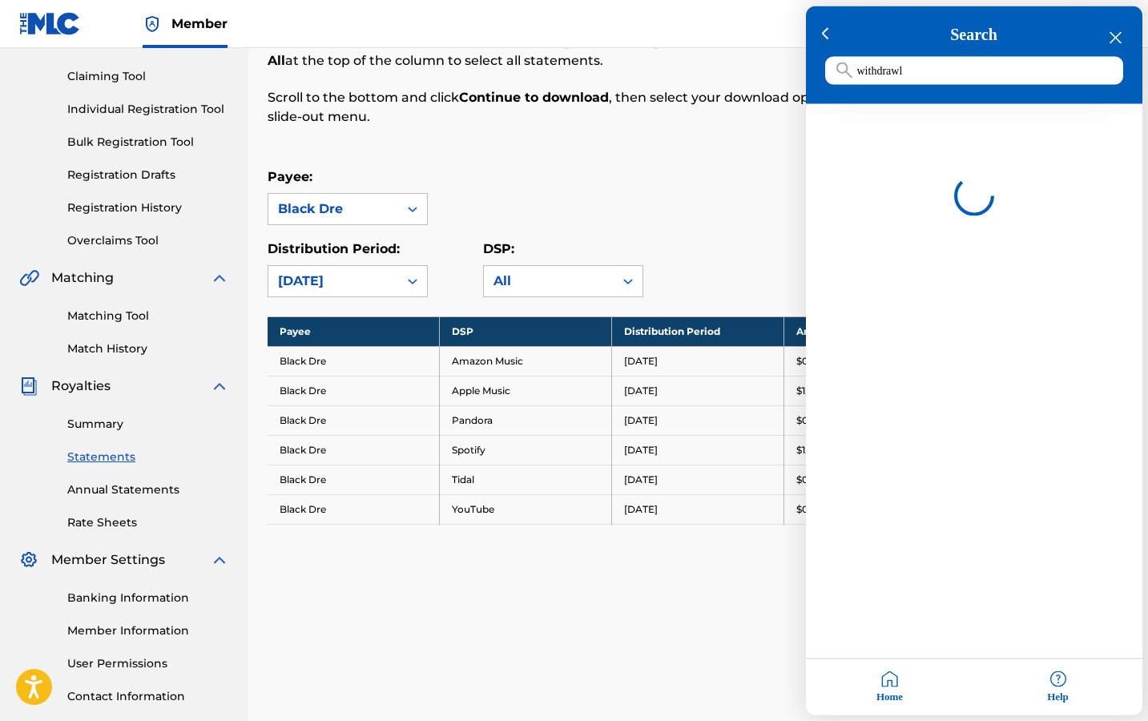
type input "withdrawal"
